Goal: Information Seeking & Learning: Learn about a topic

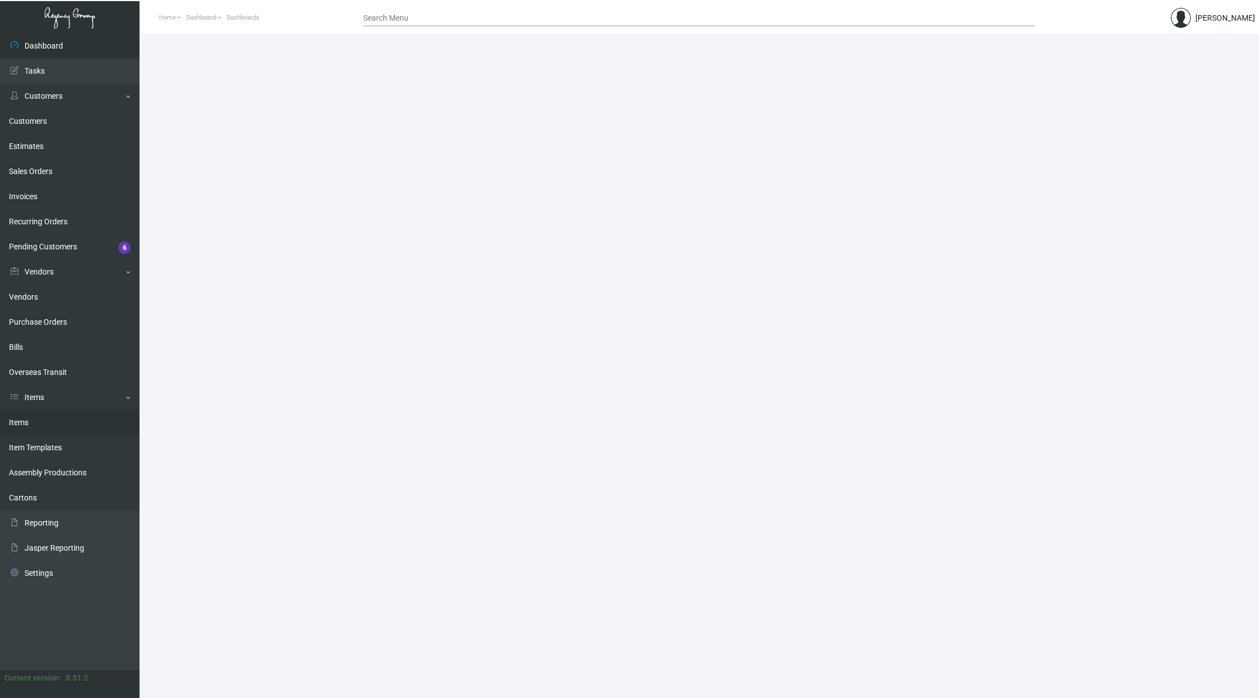
click at [78, 425] on link "Items" at bounding box center [69, 422] width 139 height 25
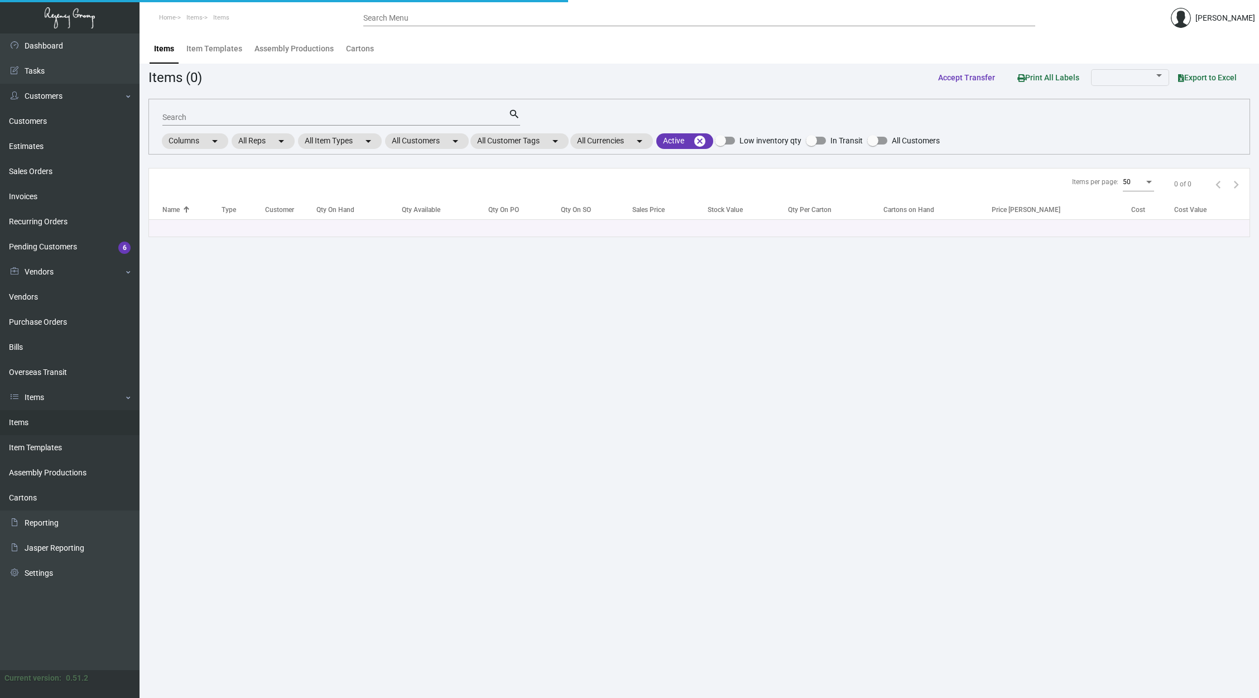
click at [351, 123] on div "Search" at bounding box center [335, 116] width 346 height 17
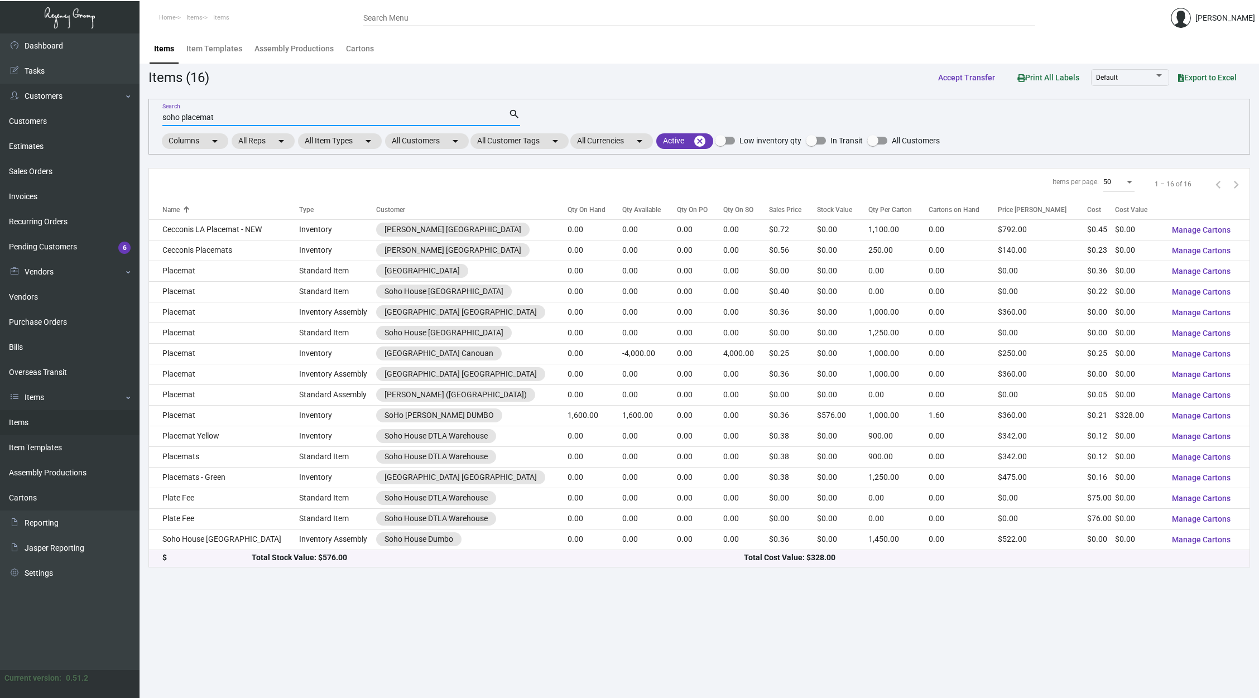
type input "soho placemat"
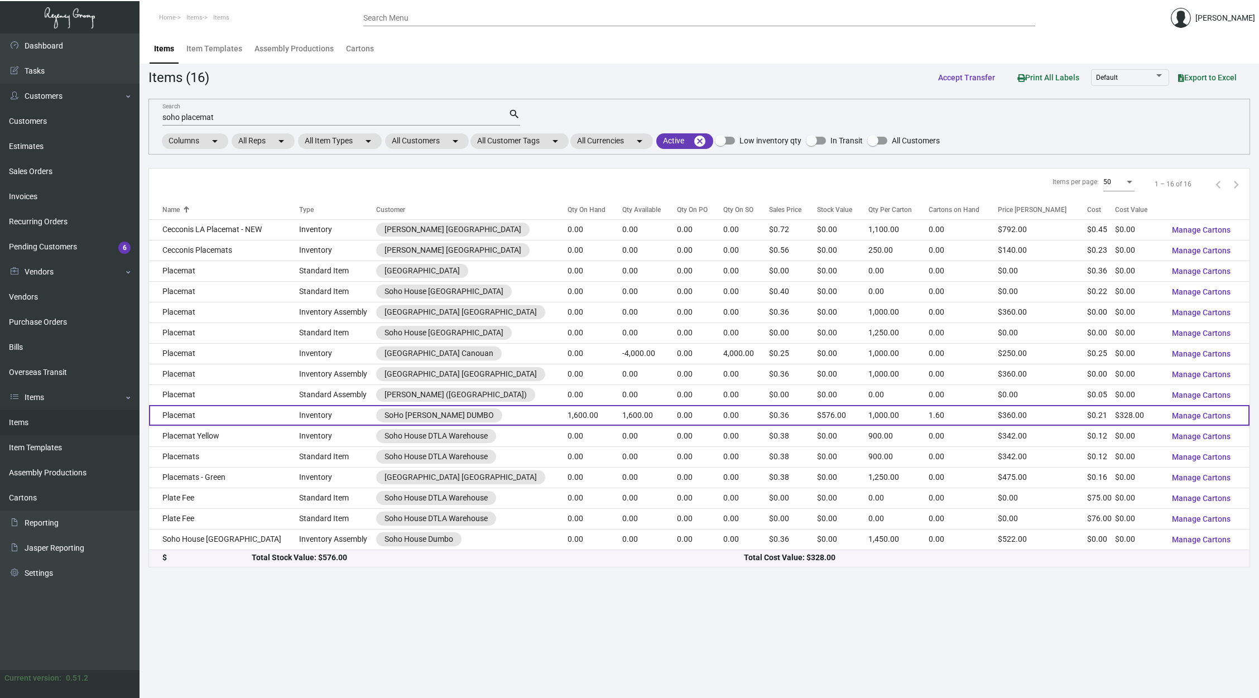
click at [622, 413] on td "1,600.00" at bounding box center [649, 415] width 55 height 21
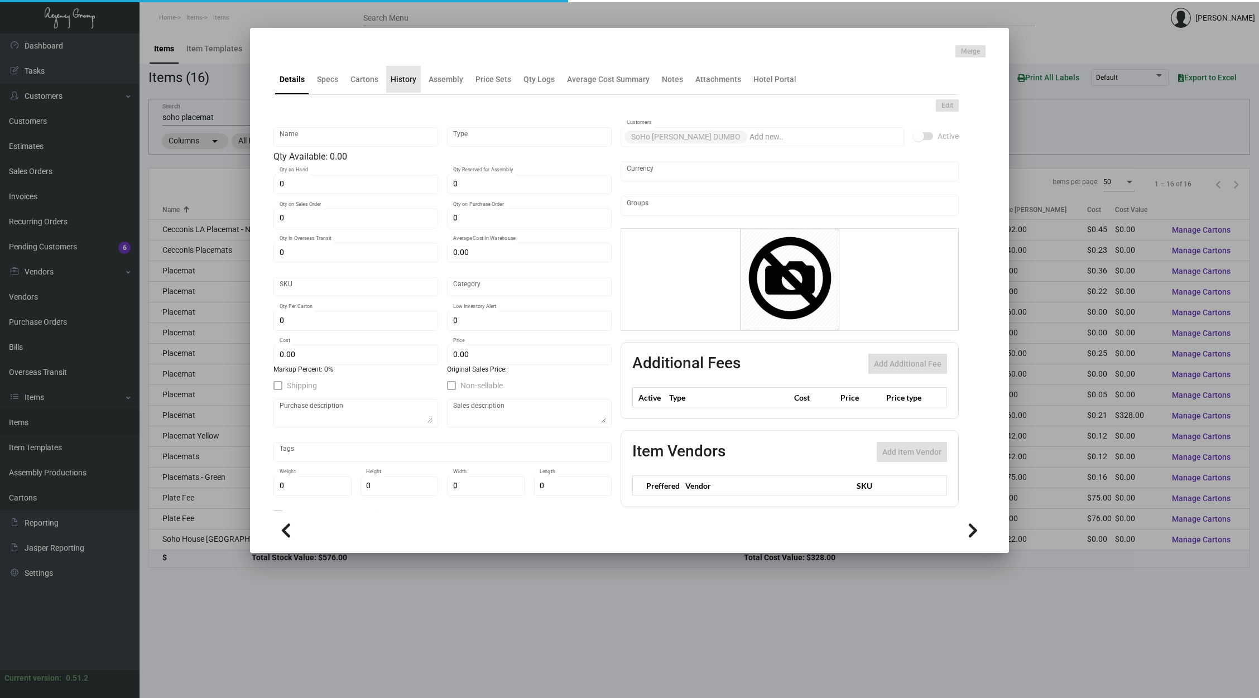
click at [410, 80] on div "History" at bounding box center [404, 80] width 26 height 12
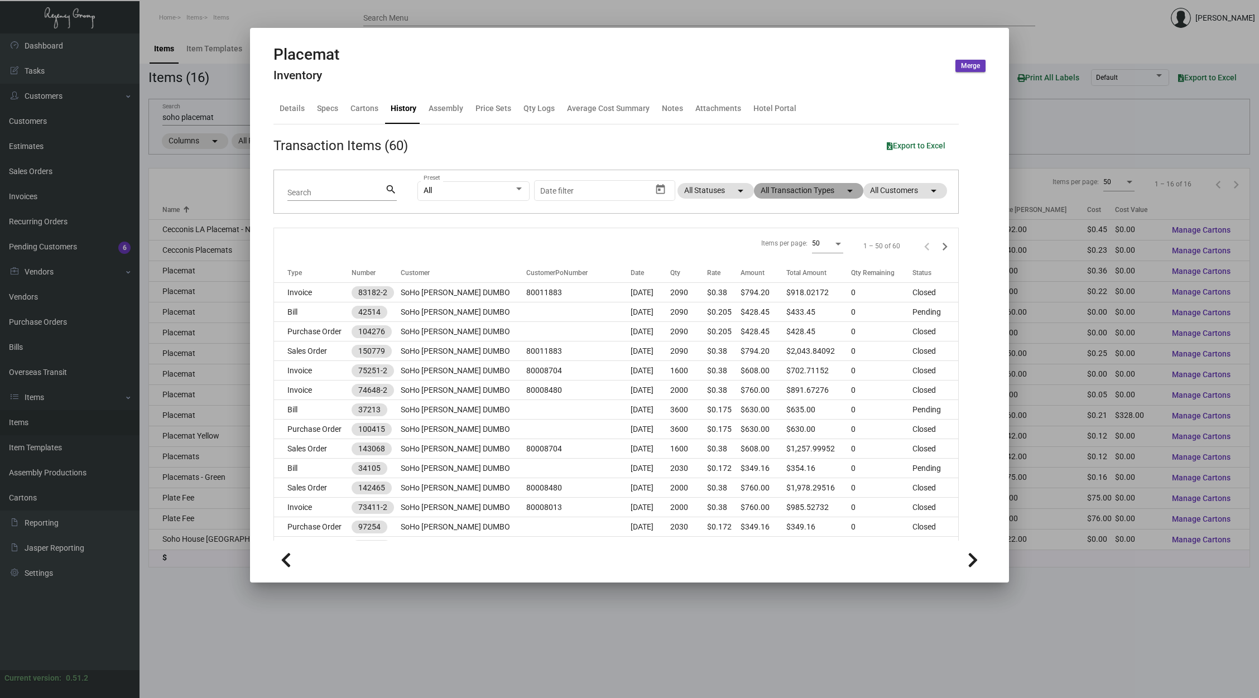
click at [801, 187] on mat-chip "All Transaction Types arrow_drop_down" at bounding box center [808, 191] width 109 height 16
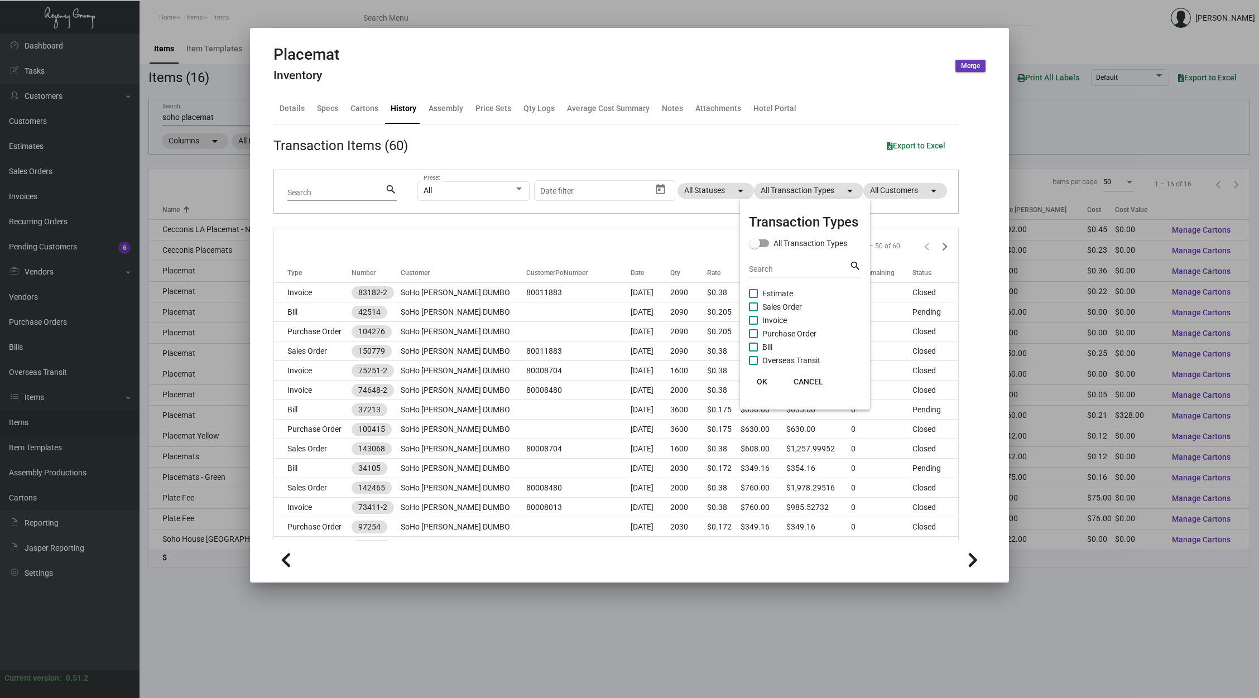
click at [779, 292] on span "Estimate" at bounding box center [777, 293] width 31 height 13
click at [753, 298] on input "Estimate" at bounding box center [753, 298] width 1 height 1
checkbox input "true"
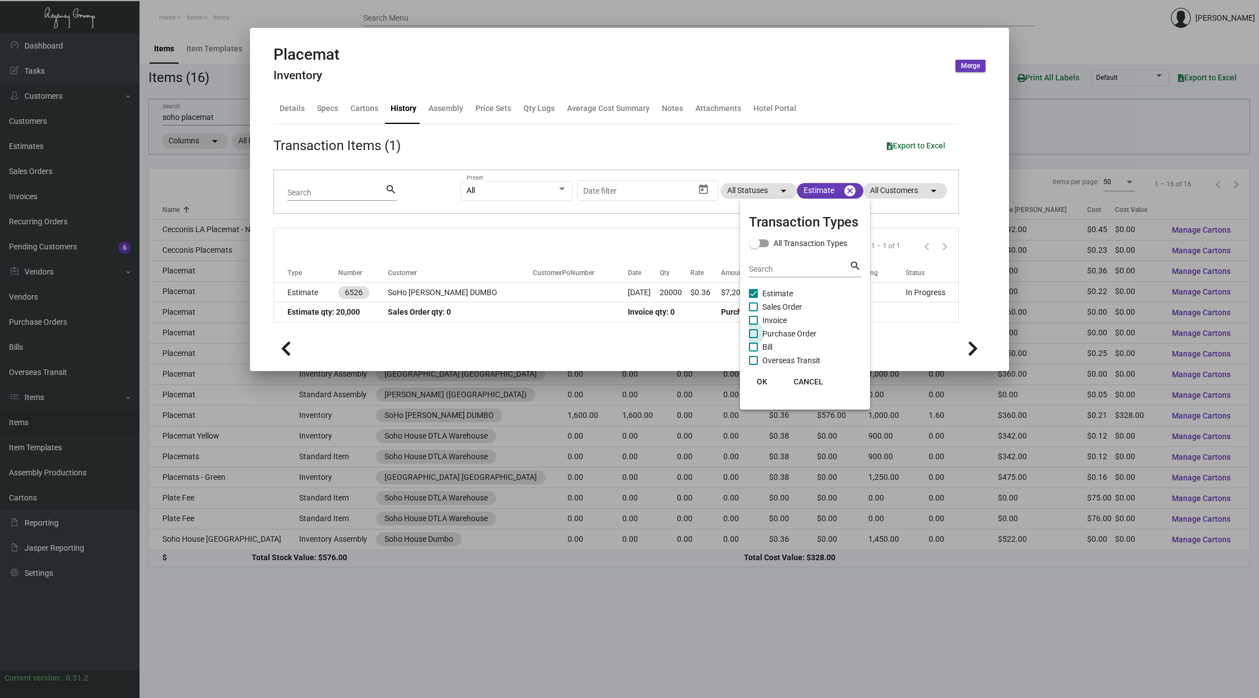
click at [791, 334] on span "Purchase Order" at bounding box center [789, 333] width 54 height 13
click at [753, 338] on input "Purchase Order" at bounding box center [753, 338] width 1 height 1
checkbox input "true"
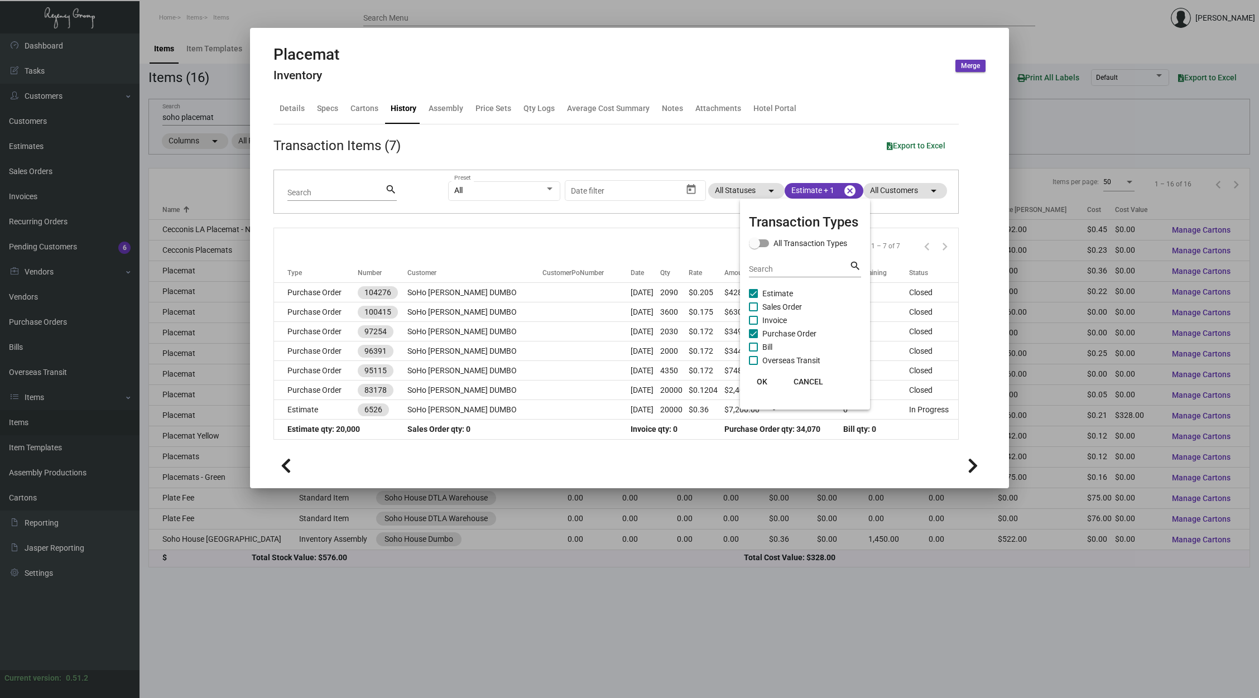
click at [570, 243] on div at bounding box center [629, 349] width 1259 height 698
click at [852, 192] on mat-icon "cancel" at bounding box center [849, 190] width 13 height 13
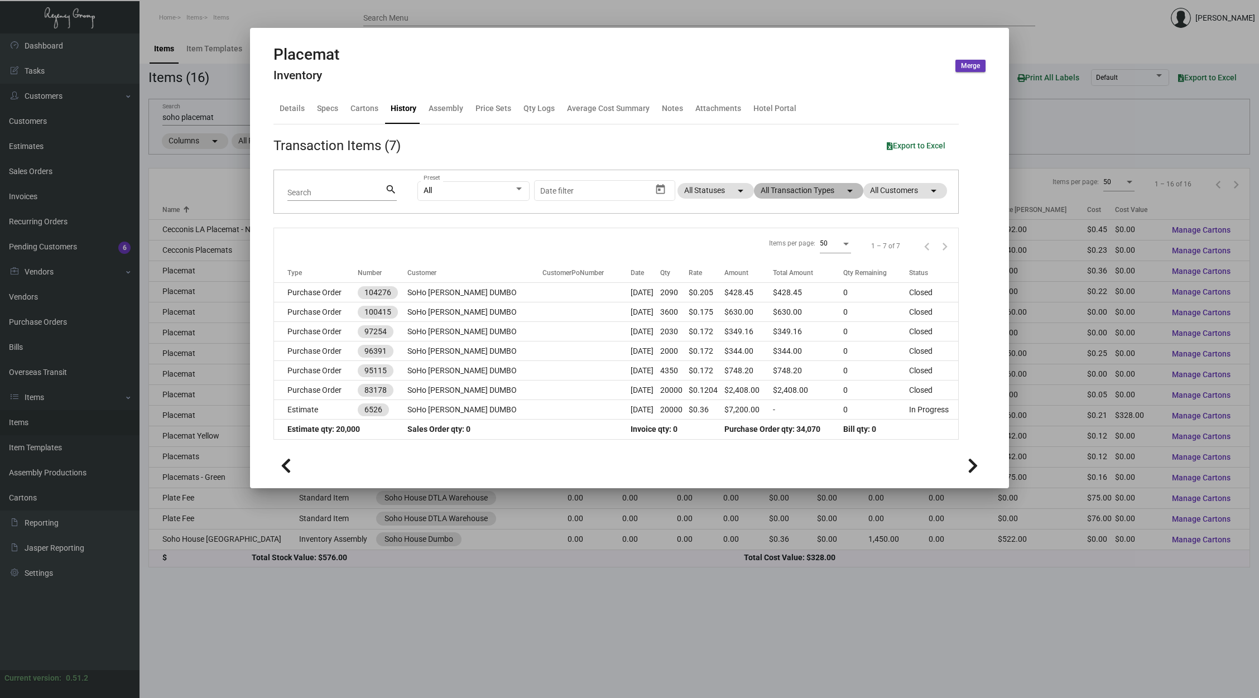
click at [816, 191] on mat-chip "All Transaction Types arrow_drop_down" at bounding box center [808, 191] width 109 height 16
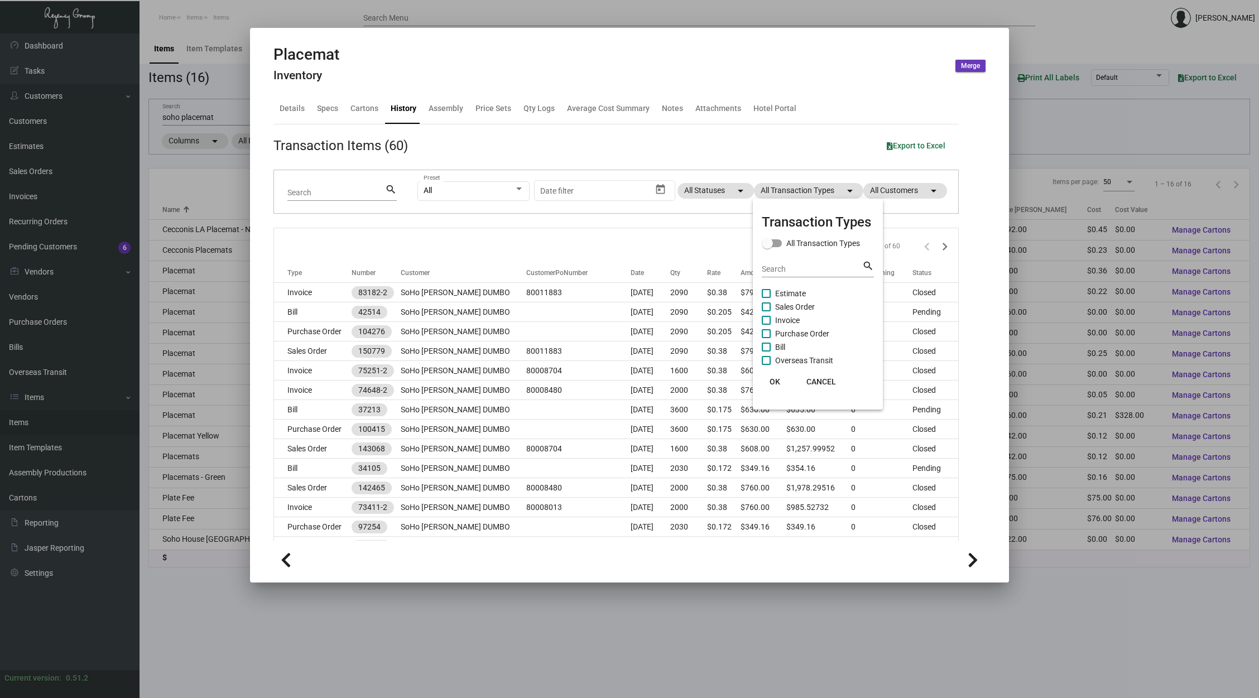
click at [779, 307] on span "Sales Order" at bounding box center [795, 306] width 40 height 13
click at [766, 311] on input "Sales Order" at bounding box center [765, 311] width 1 height 1
checkbox input "true"
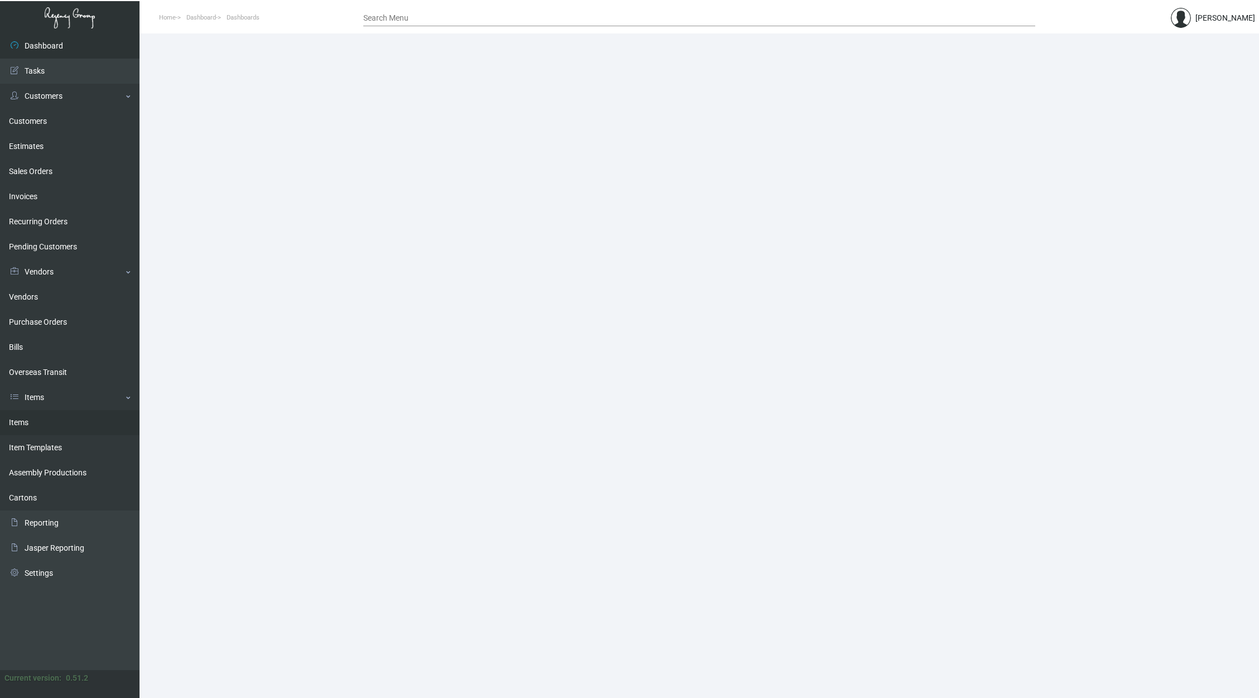
click at [74, 421] on link "Items" at bounding box center [69, 422] width 139 height 25
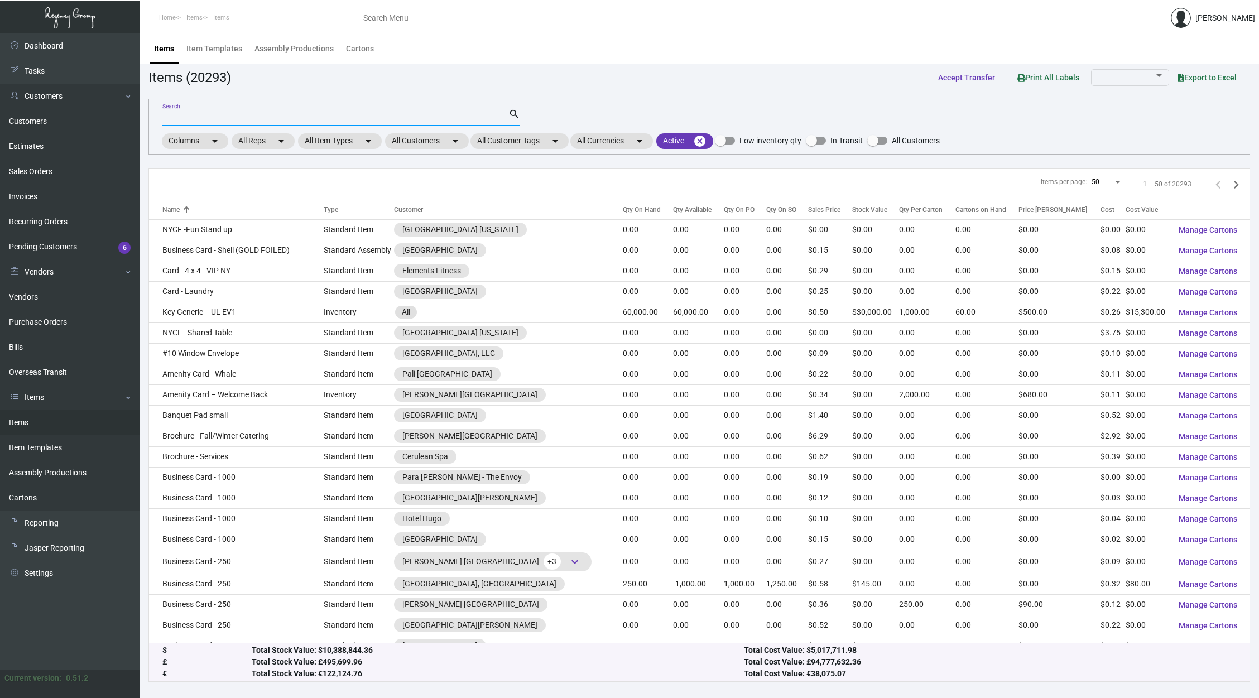
click at [468, 114] on input "Search" at bounding box center [335, 117] width 346 height 9
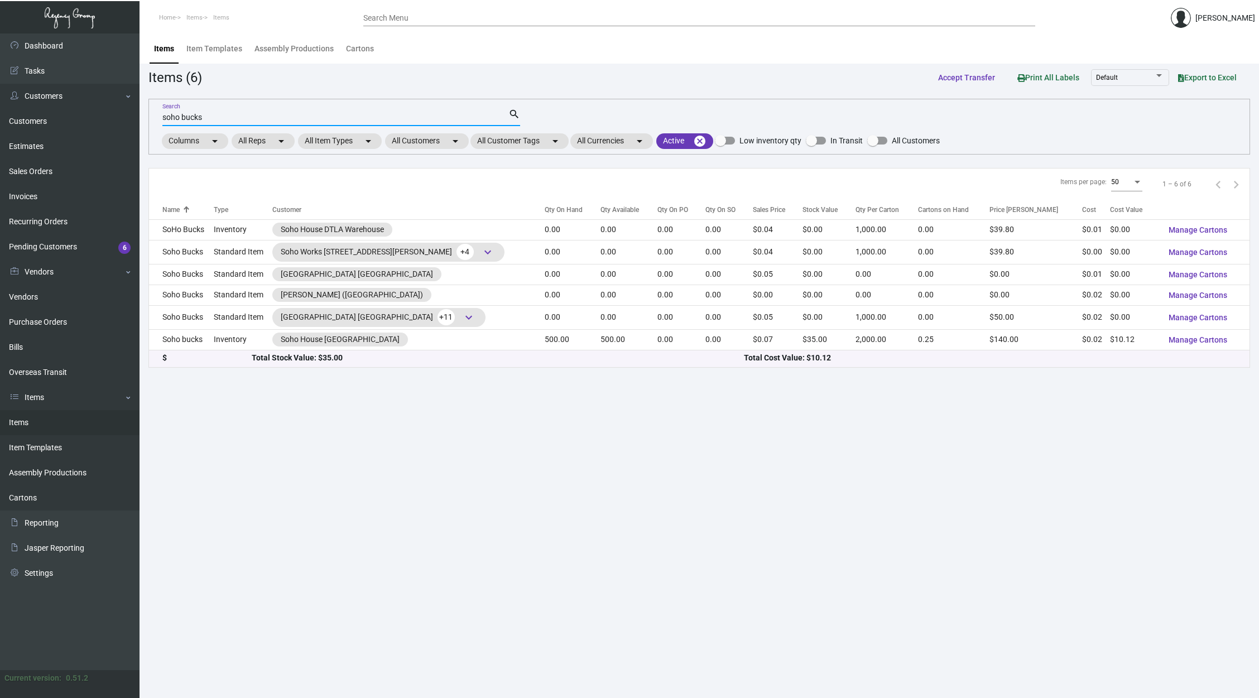
type input "soho bucks"
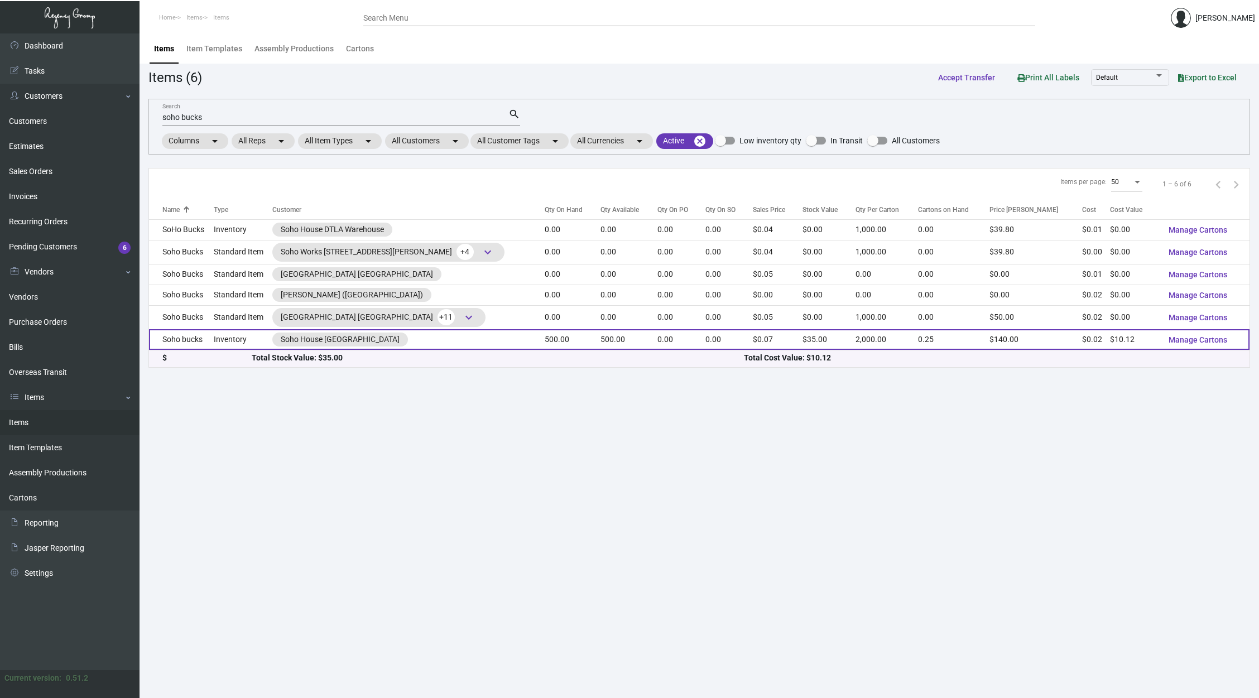
click at [624, 344] on td "500.00" at bounding box center [628, 339] width 57 height 21
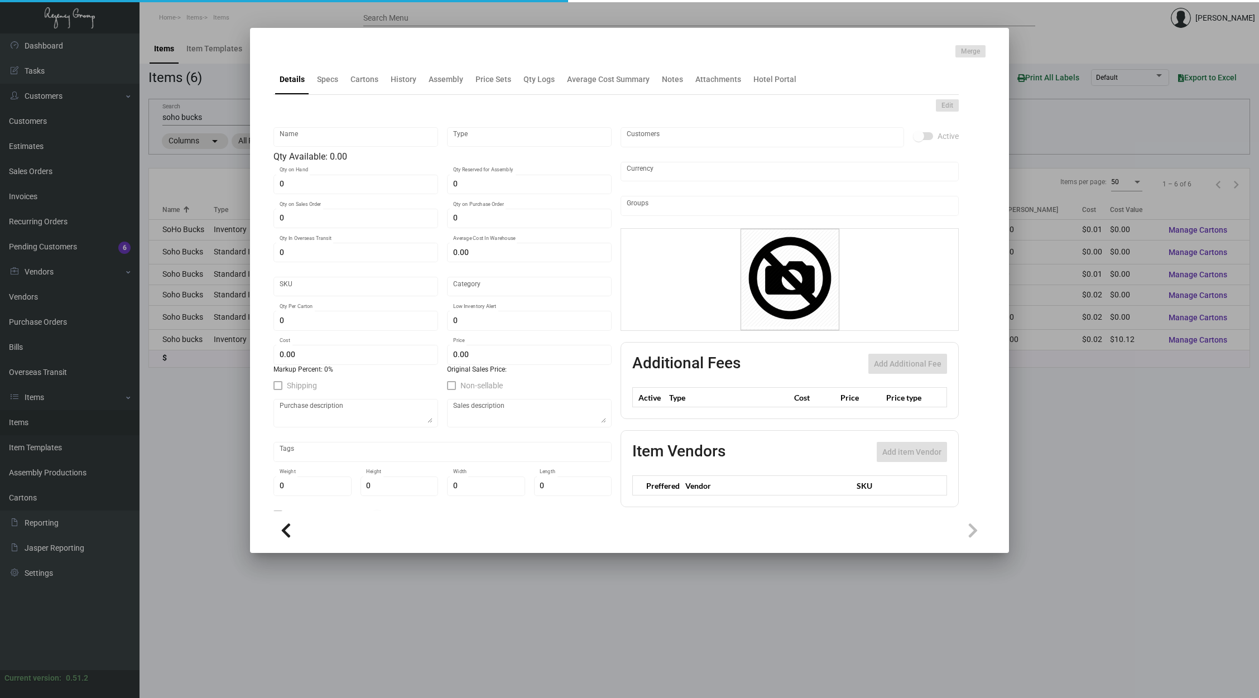
type input "Soho bucks"
type input "Inventory"
type input "500"
type input "$ 0.00"
type input "SOHOHN-Envelope-77"
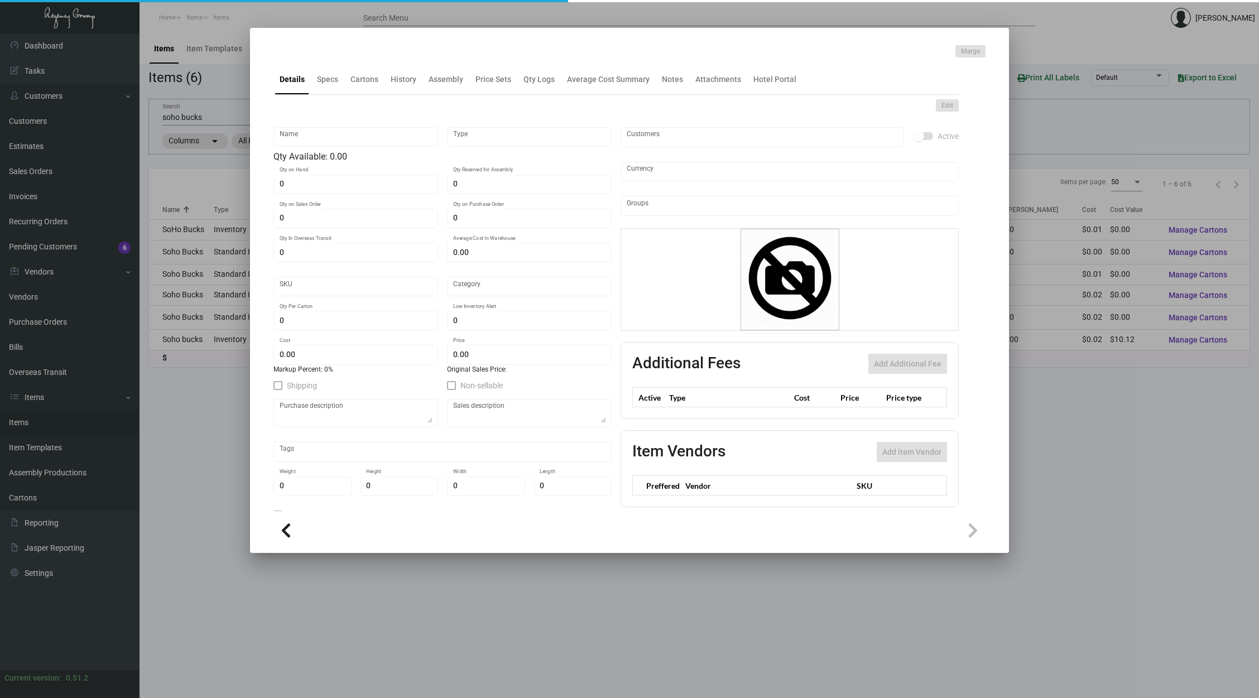
type input "Standard"
type input "2,000"
type input "$ 0.02025"
type input "$ 0.07"
checkbox input "true"
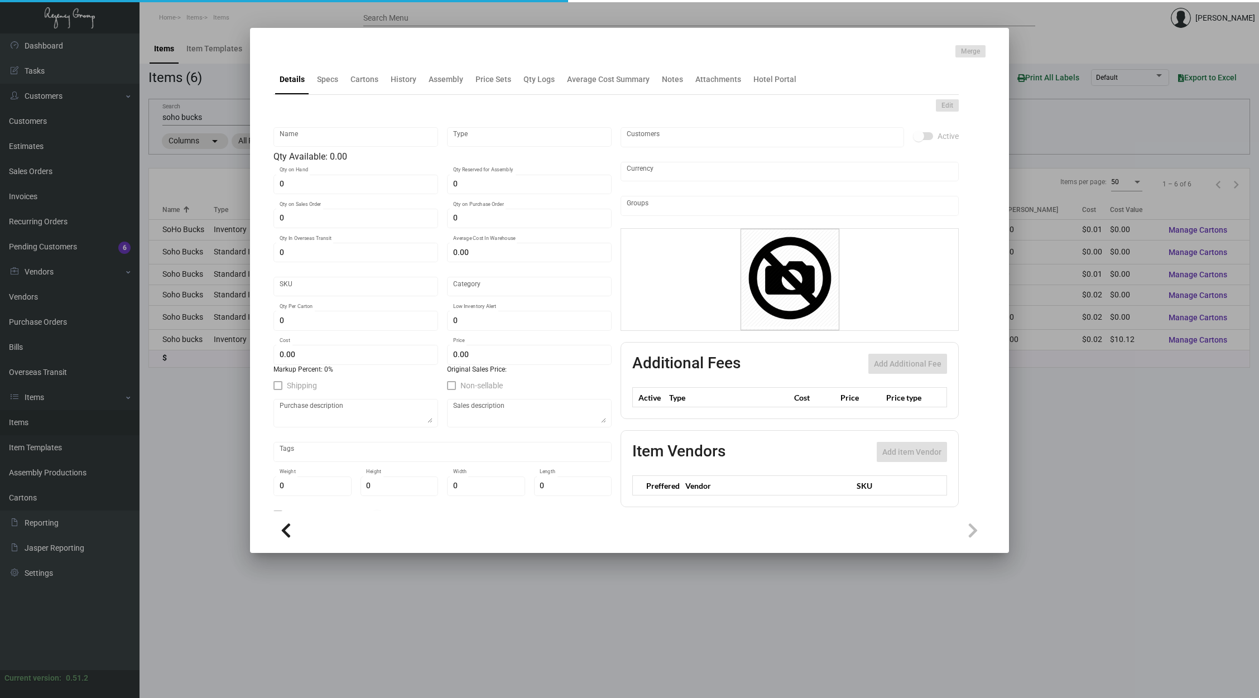
checkbox input "true"
type input "United States Dollar $"
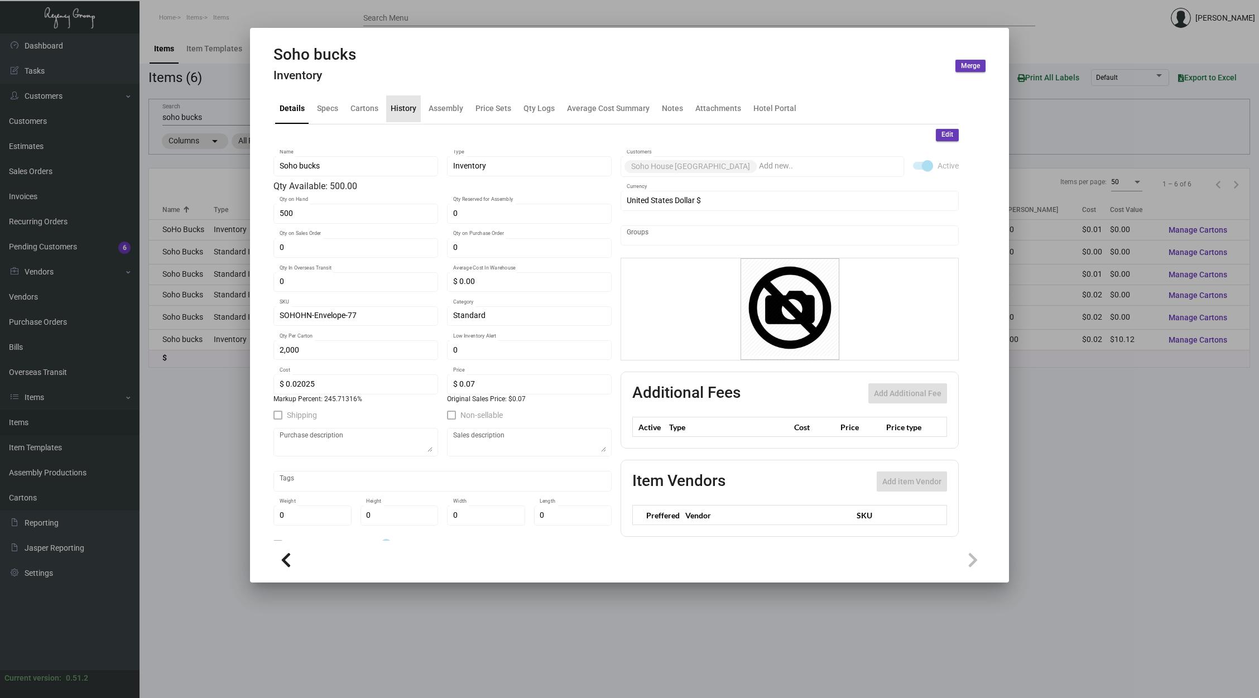
click at [411, 110] on div "History" at bounding box center [404, 109] width 26 height 12
